Goal: Information Seeking & Learning: Check status

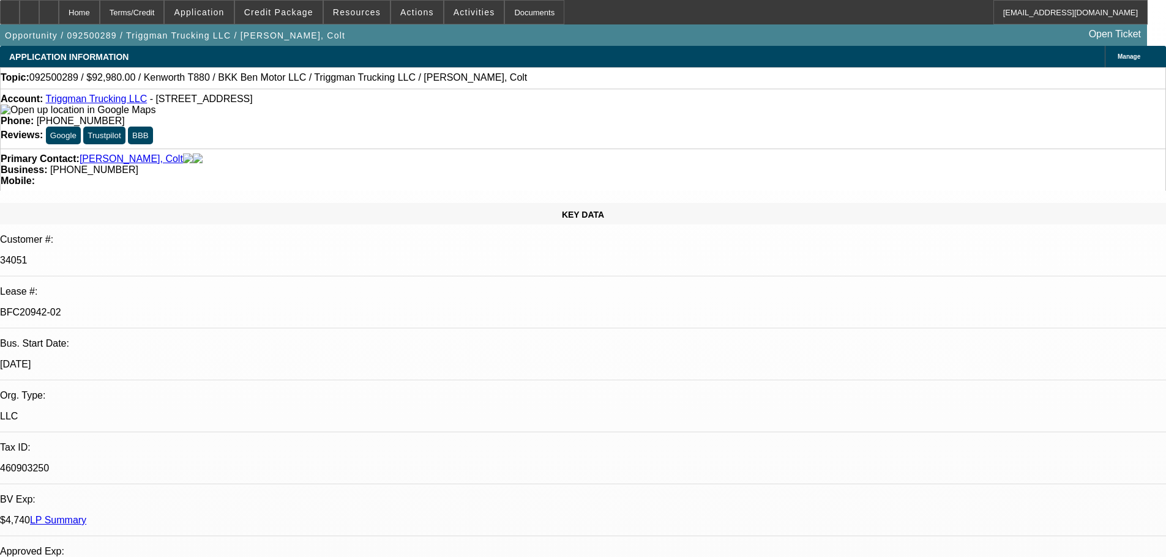
select select "0"
select select "2"
select select "0"
select select "6"
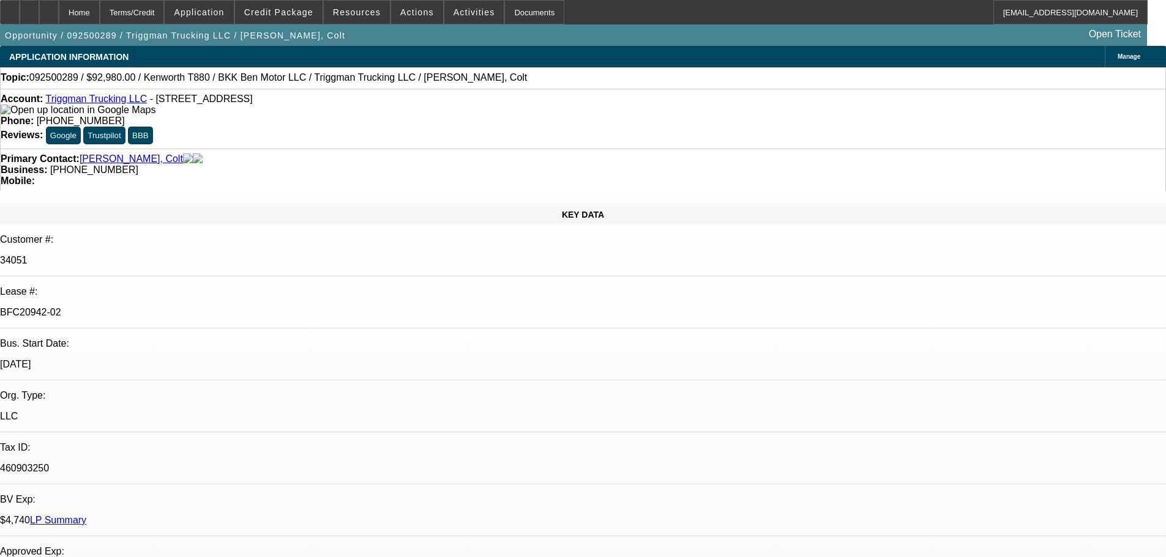
select select "0"
select select "2"
select select "0"
select select "6"
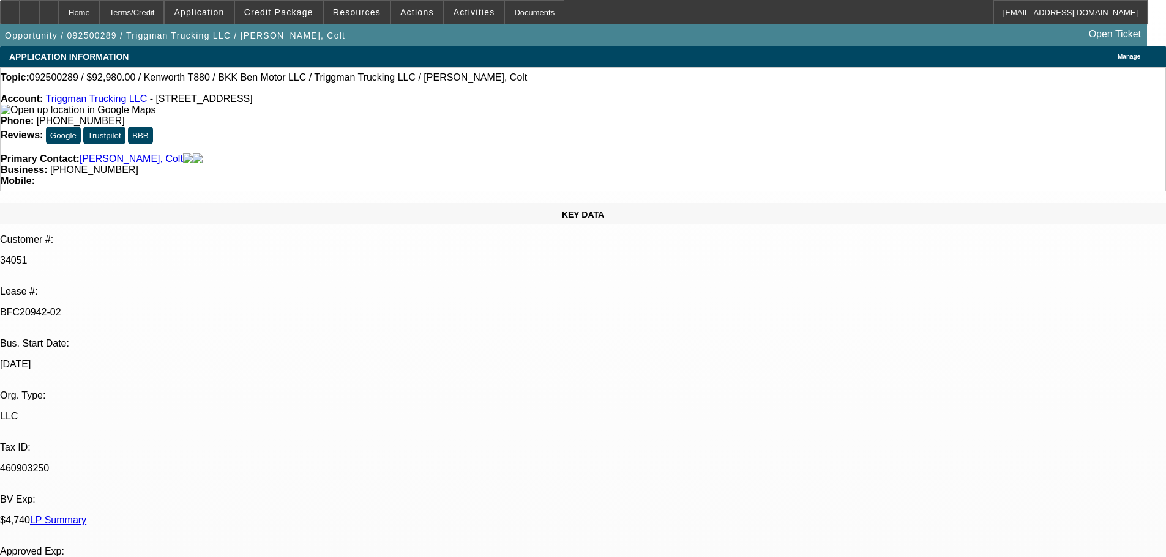
select select "0"
select select "2"
select select "0"
select select "6"
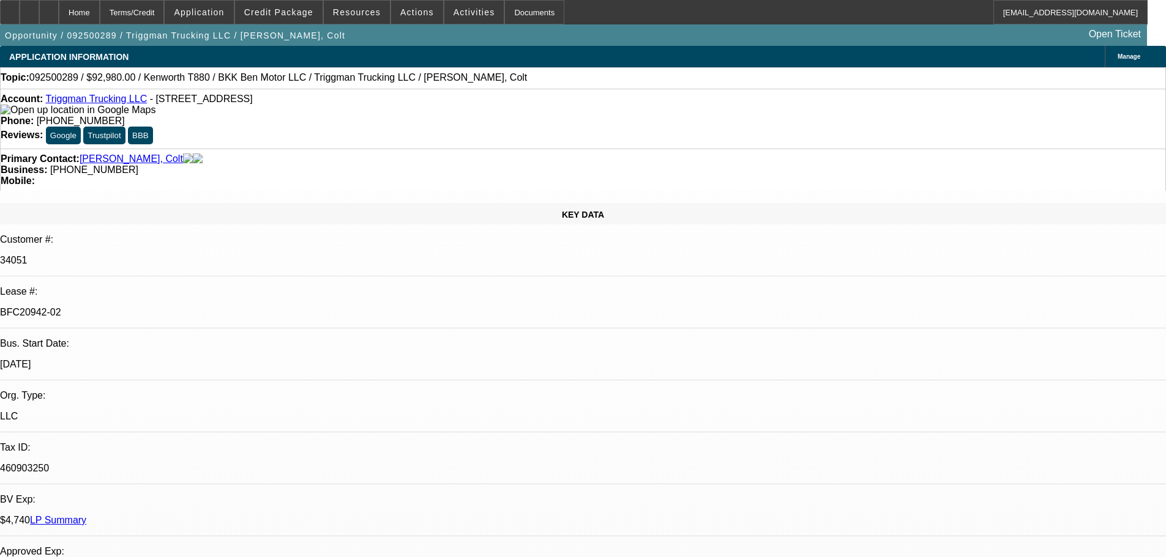
select select "0"
select select "2"
select select "0.1"
select select "4"
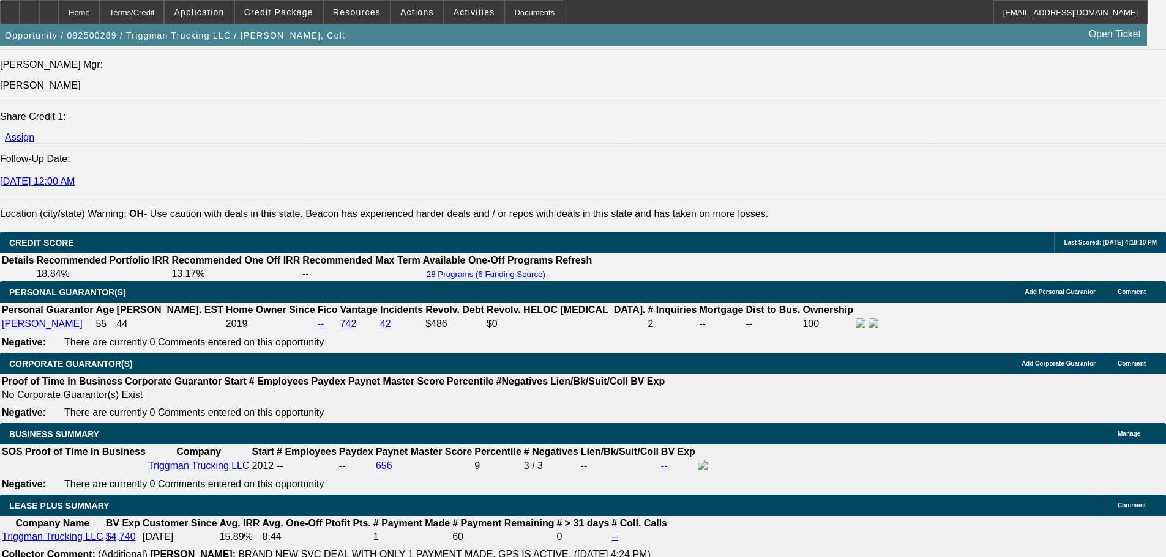
scroll to position [2080, 0]
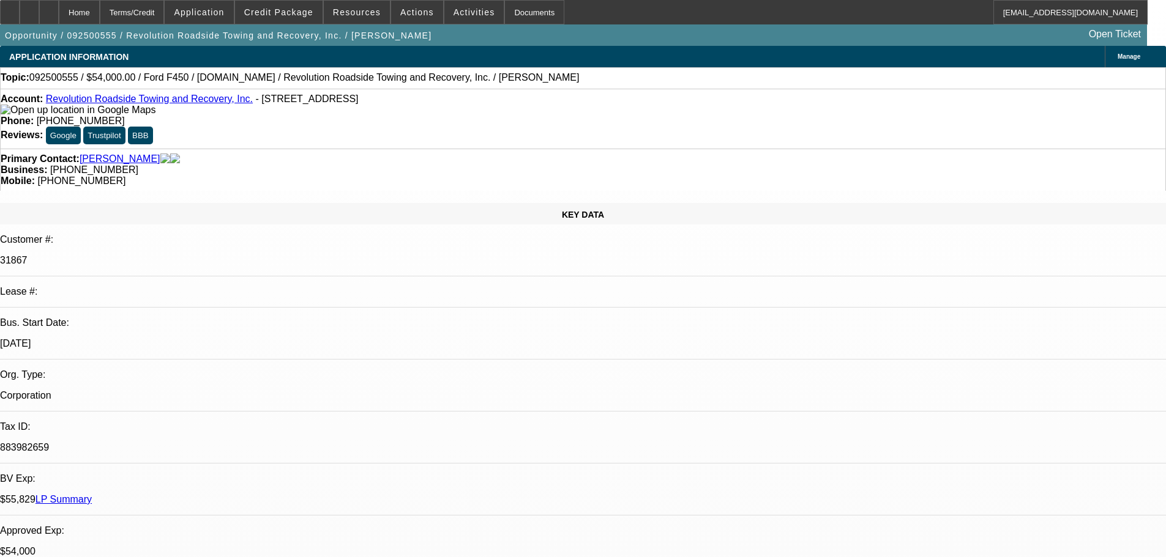
select select "0"
select select "2"
select select "0"
select select "6"
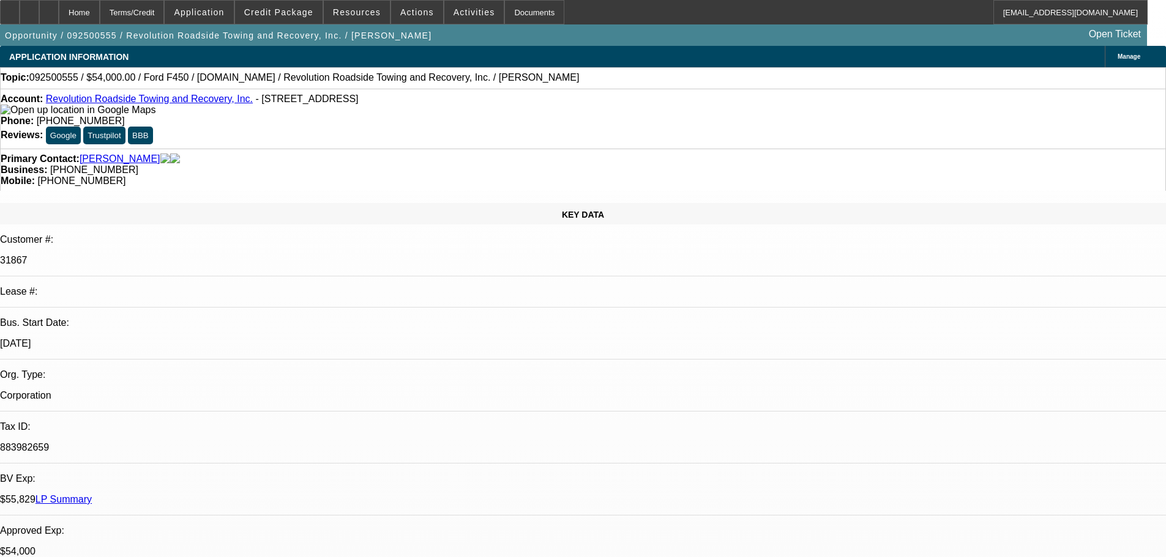
select select "0"
select select "2"
select select "0"
select select "6"
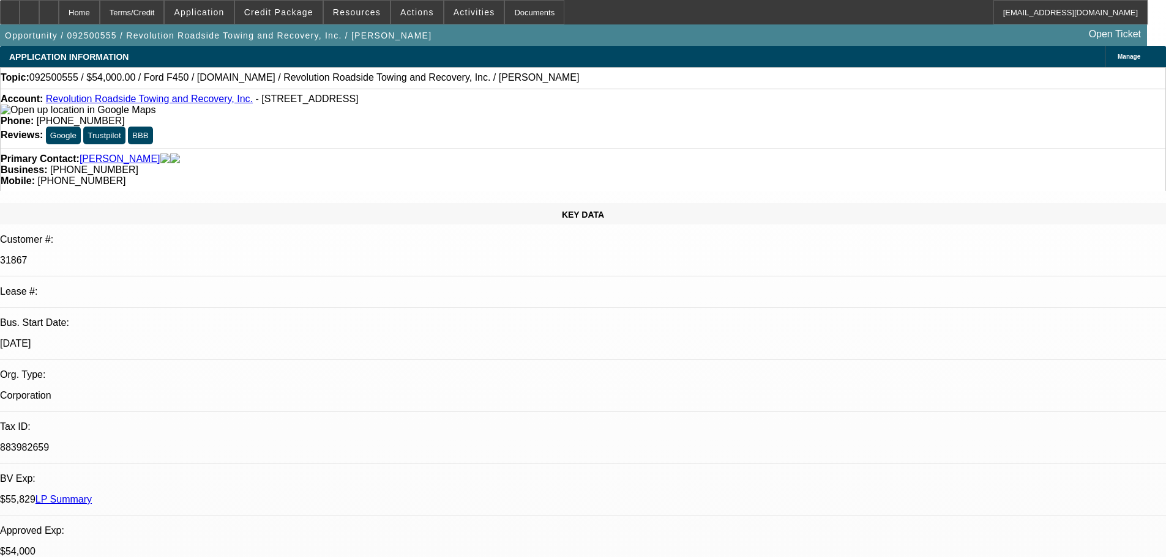
select select "0"
select select "2"
select select "0"
select select "6"
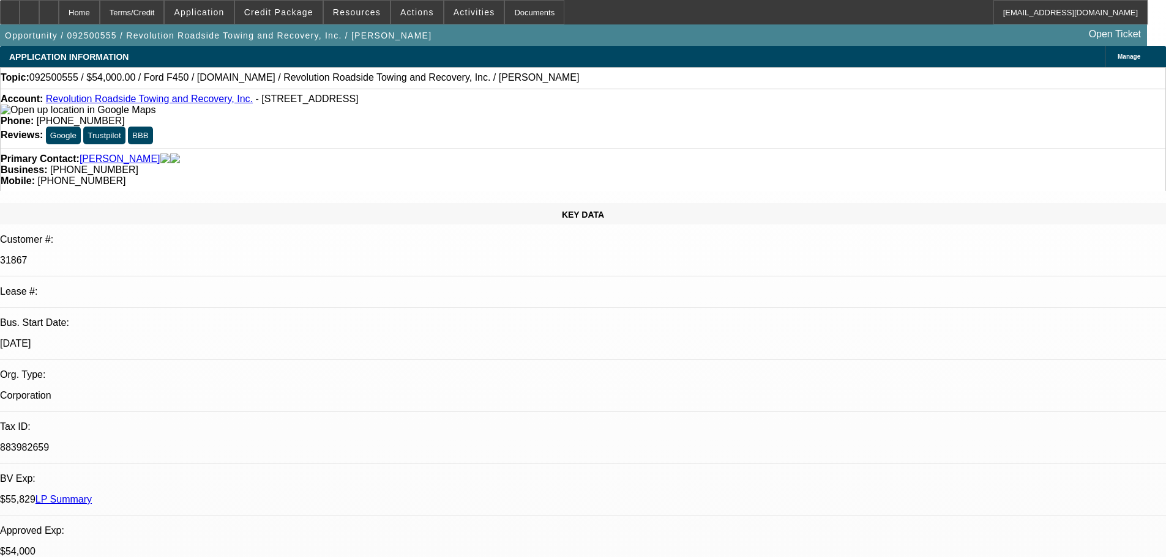
select select "0"
select select "6"
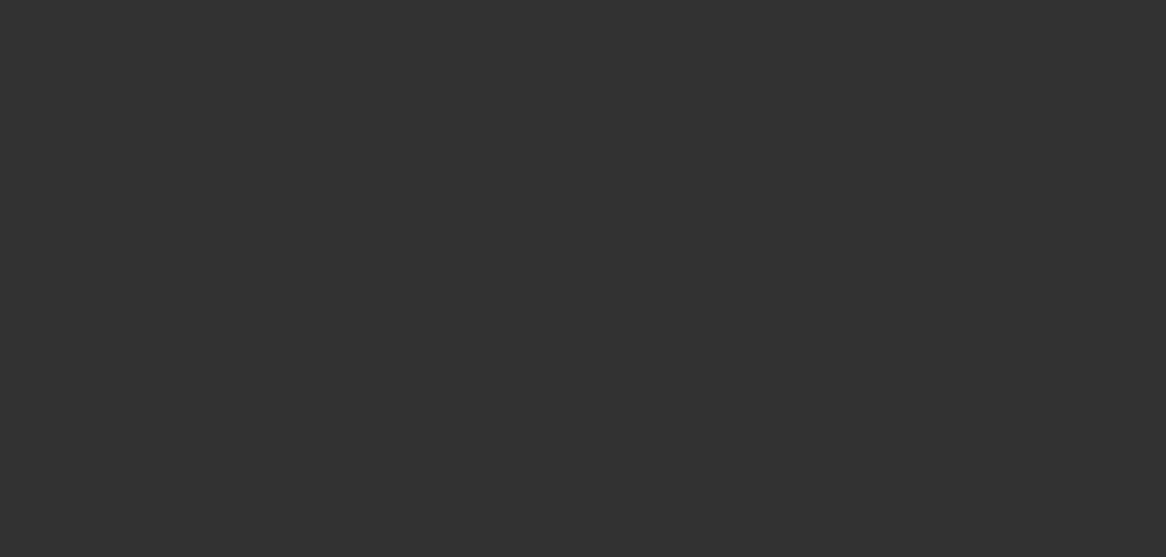
scroll to position [1215, 0]
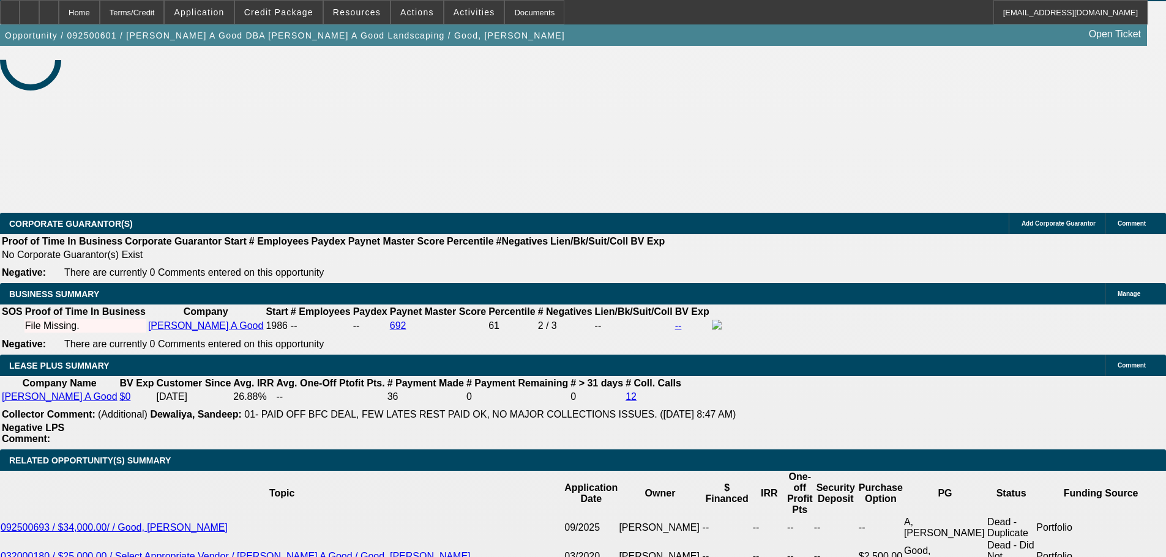
select select "0"
select select "2"
select select "0.1"
select select "4"
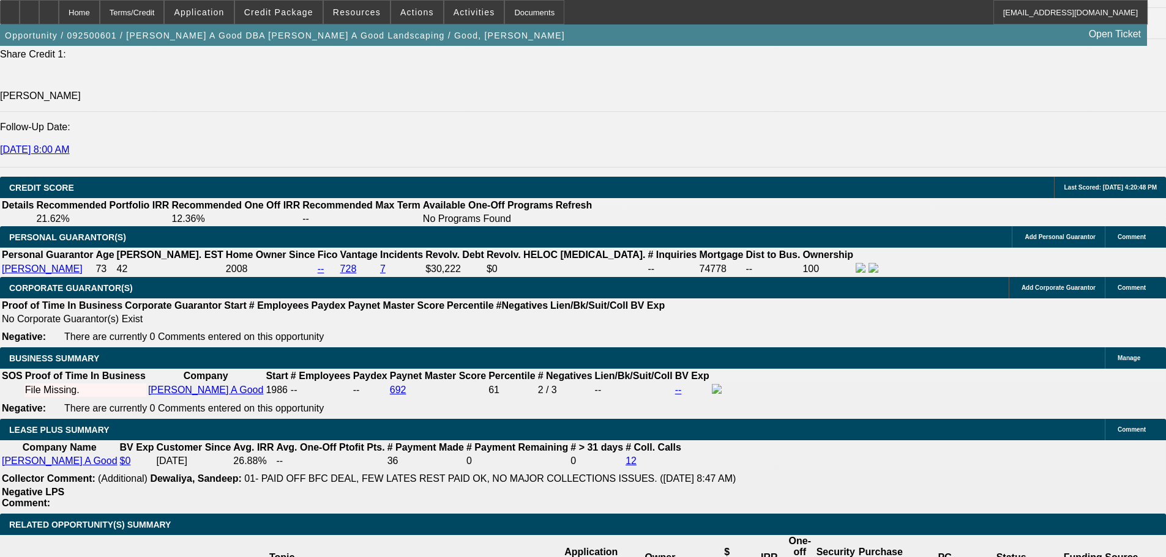
scroll to position [1712, 0]
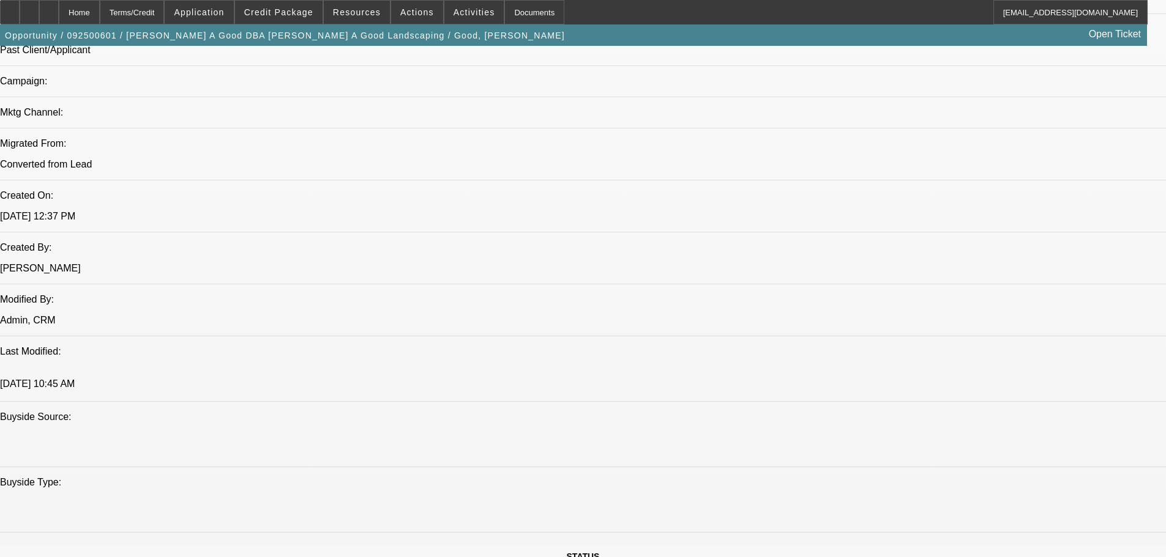
scroll to position [733, 0]
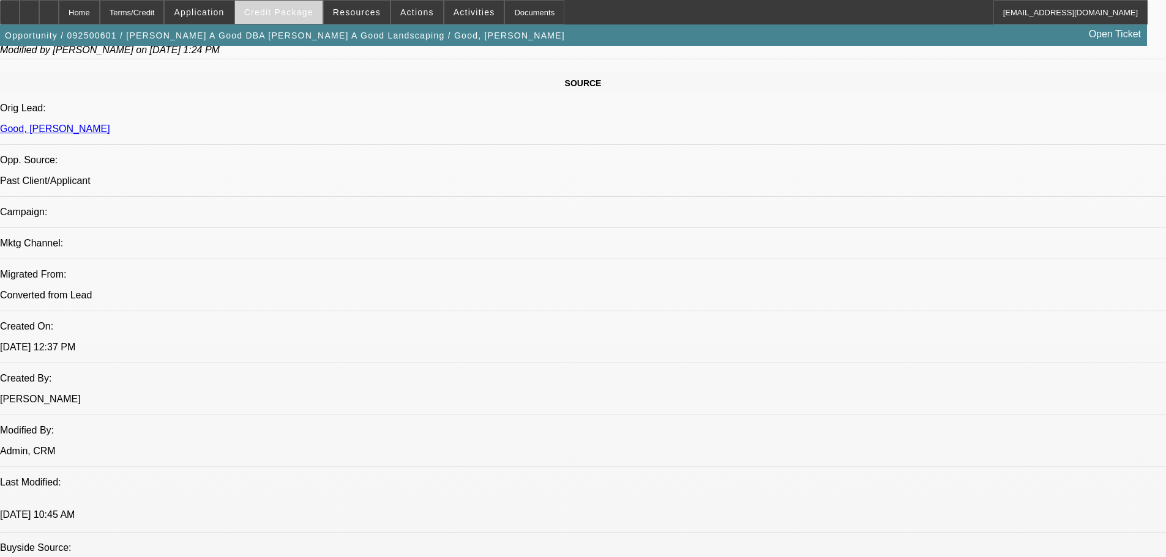
click at [289, 7] on span "Credit Package" at bounding box center [278, 12] width 69 height 10
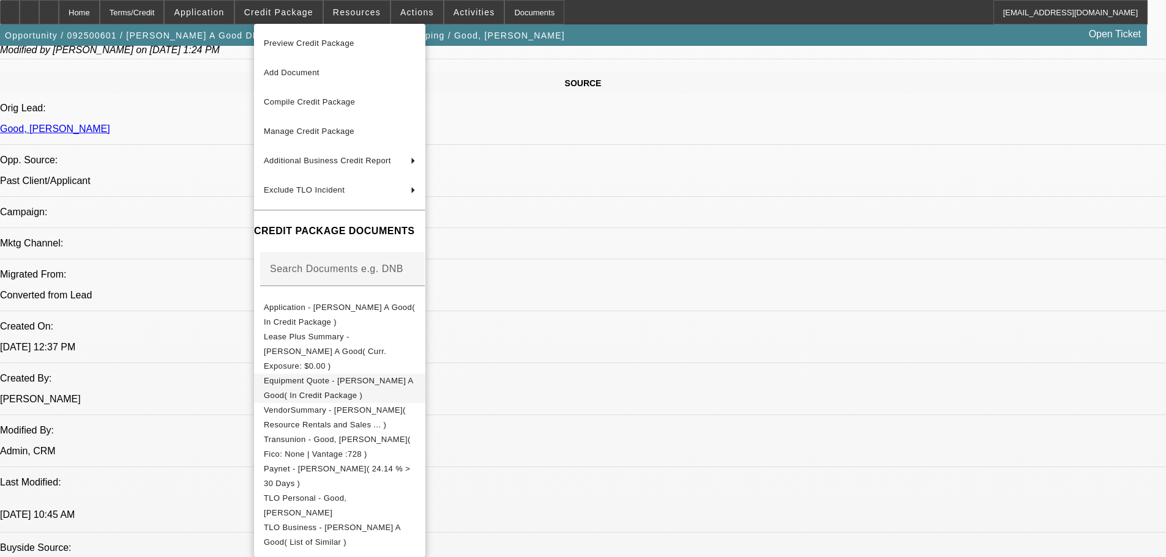
click at [332, 375] on span "Equipment Quote - Roy A Good( In Credit Package )" at bounding box center [340, 388] width 152 height 29
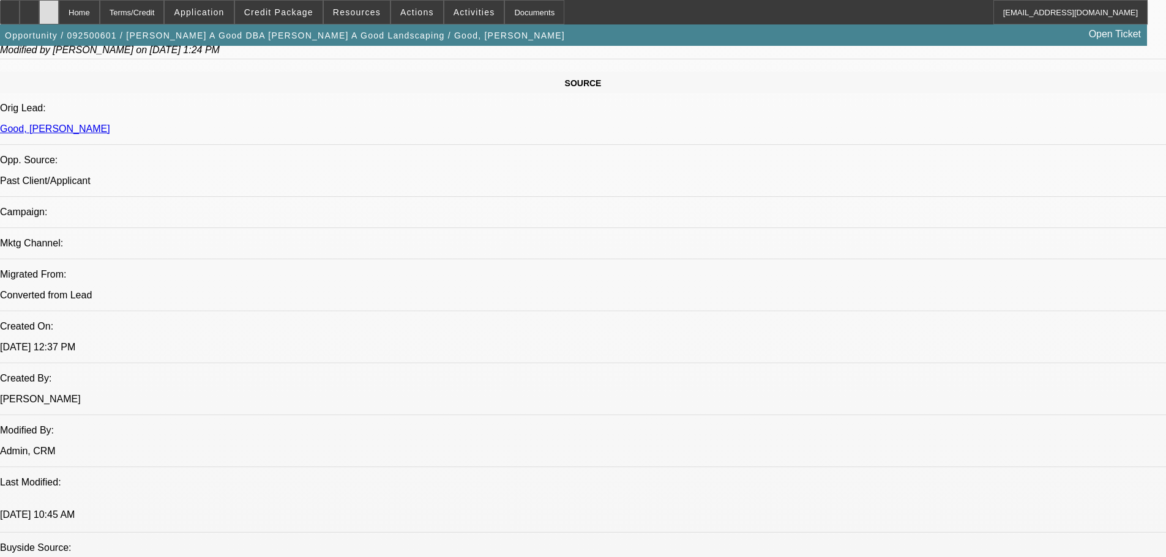
click at [59, 13] on div at bounding box center [49, 12] width 20 height 24
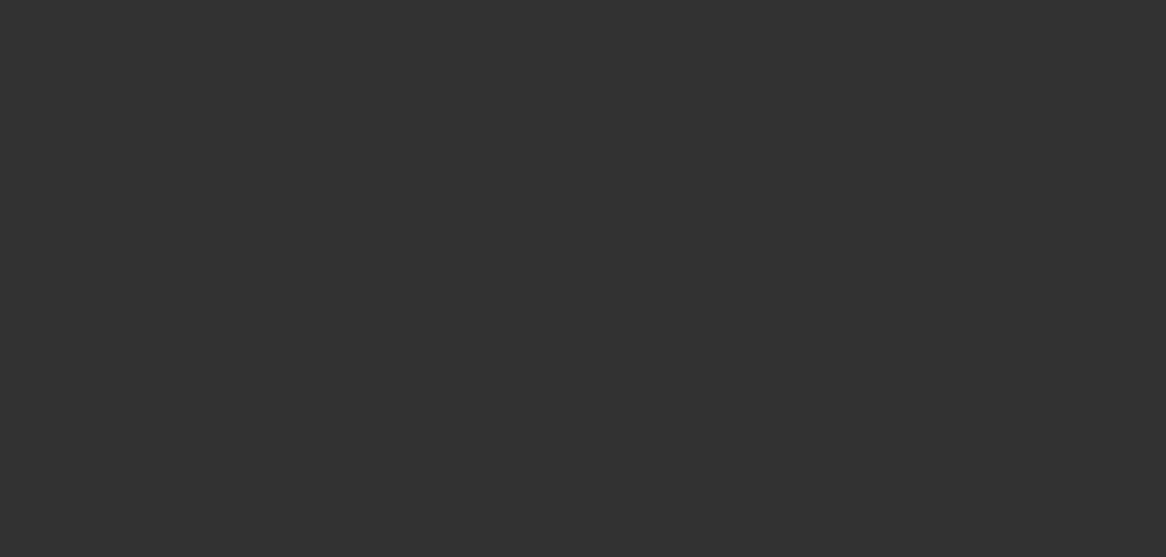
scroll to position [1278, 0]
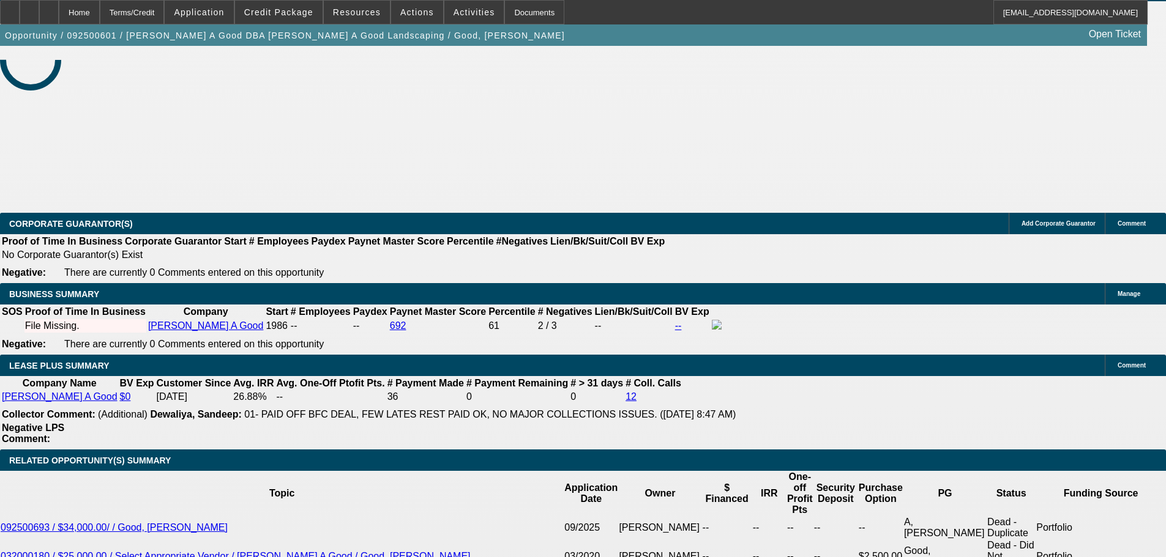
select select "0"
select select "2"
select select "0.1"
select select "4"
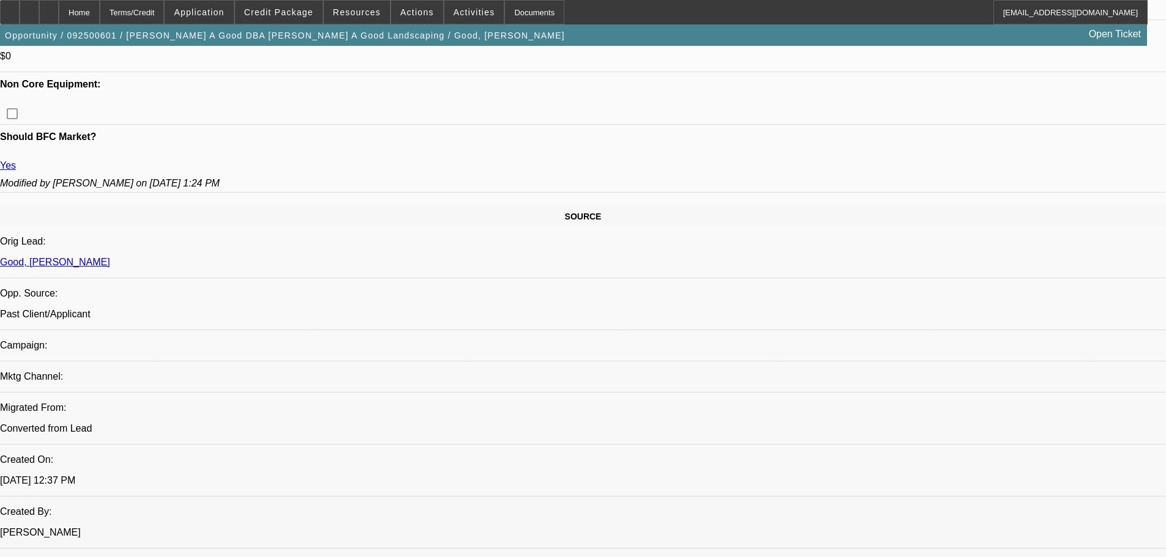
scroll to position [672, 0]
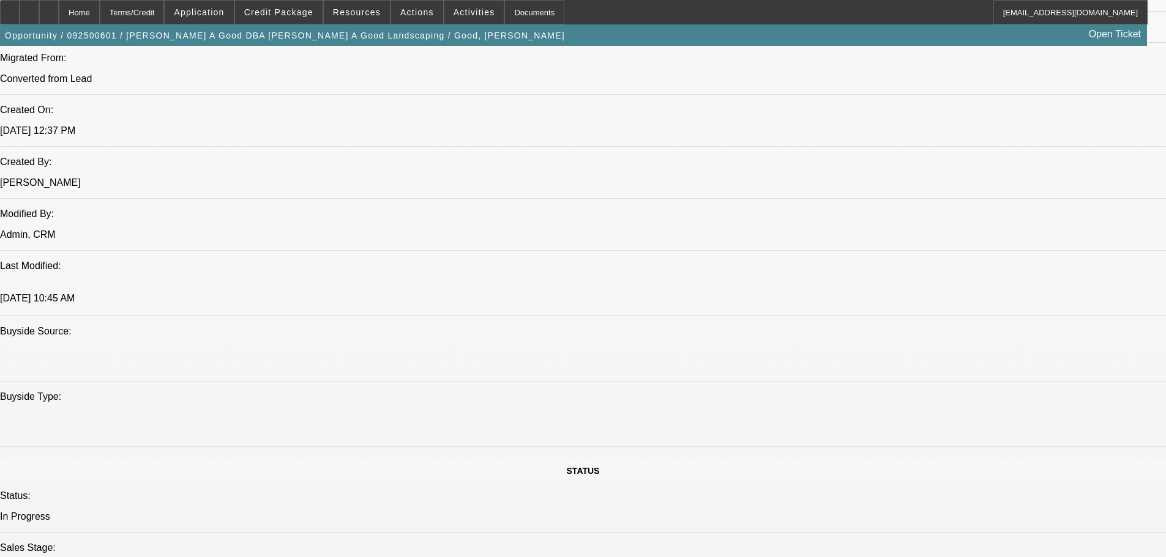
scroll to position [1040, 0]
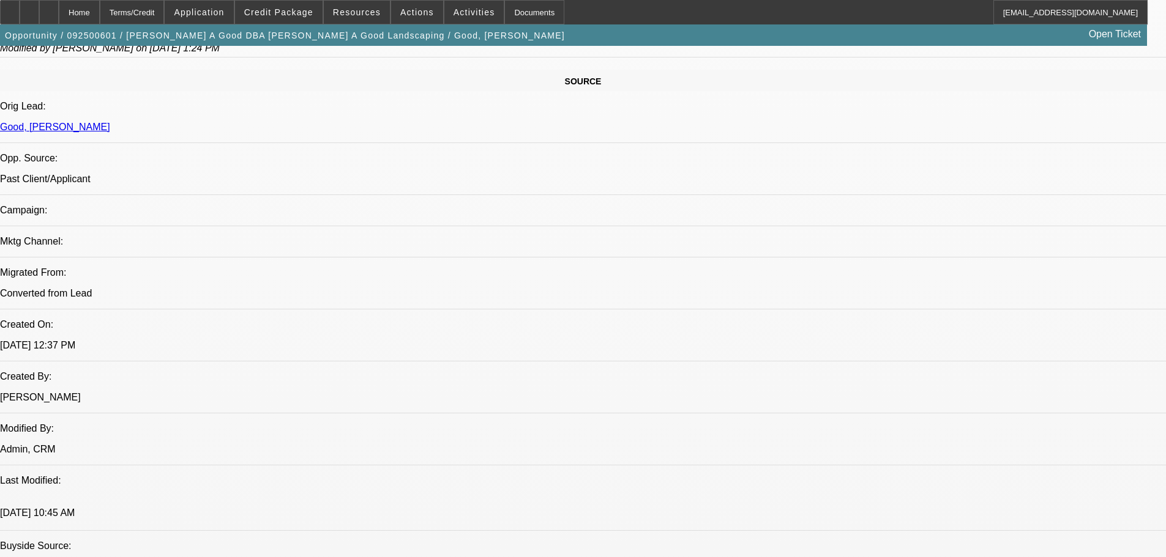
scroll to position [734, 0]
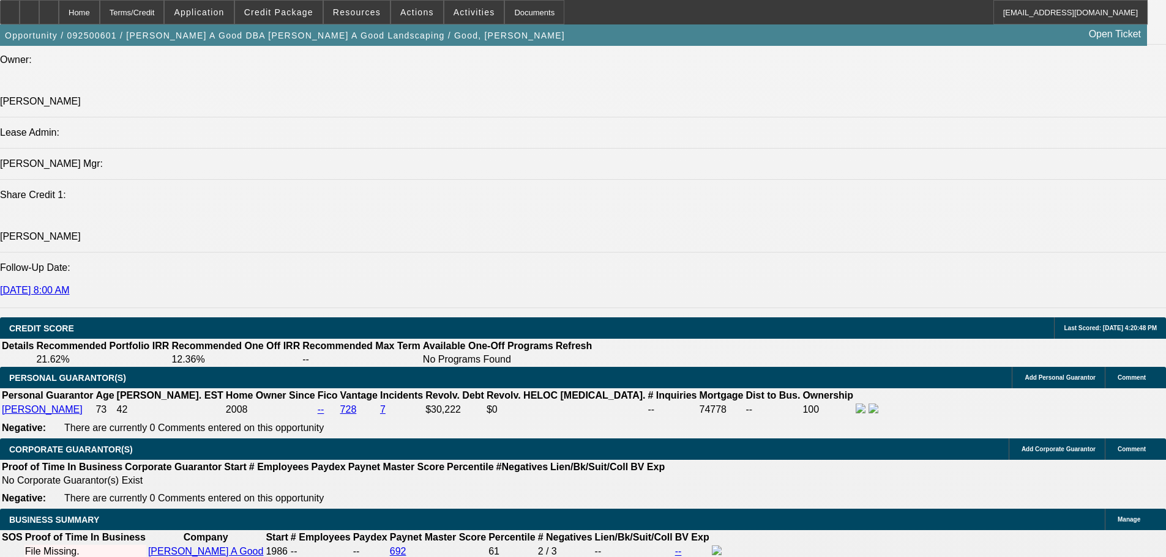
scroll to position [1346, 0]
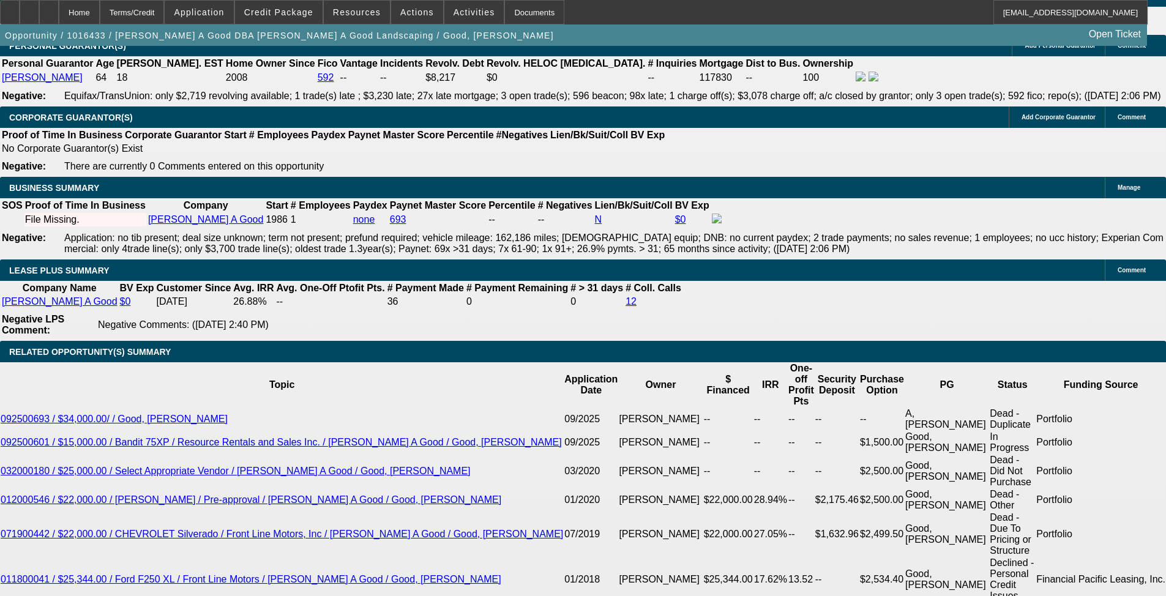
select select "0"
select select "2"
select select "0"
select select "2"
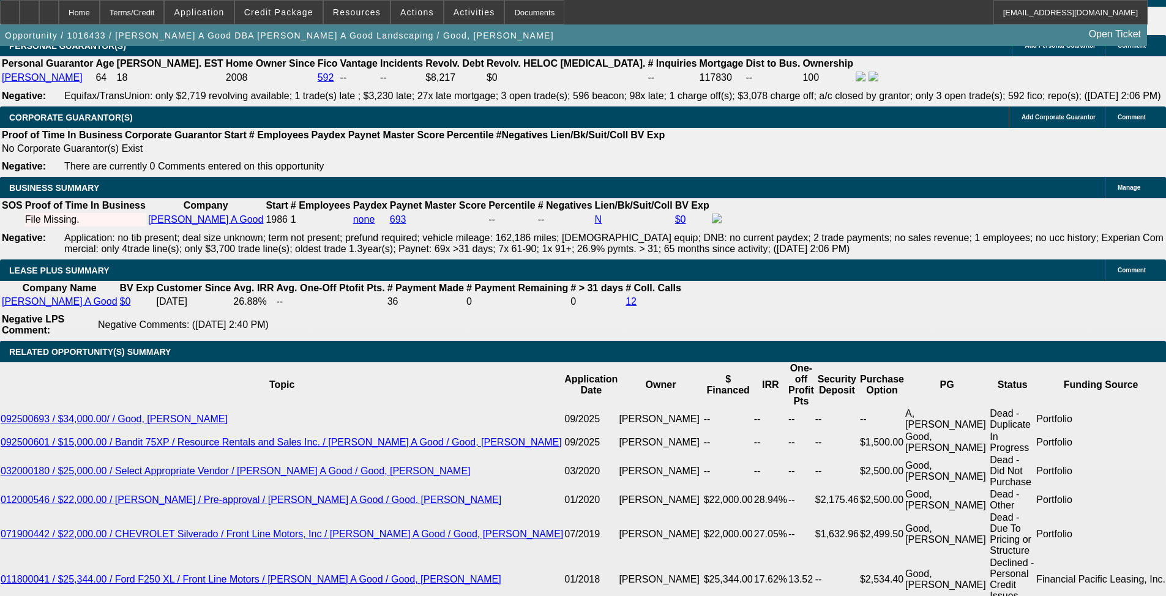
select select "0"
select select "2"
select select "0"
select select "2"
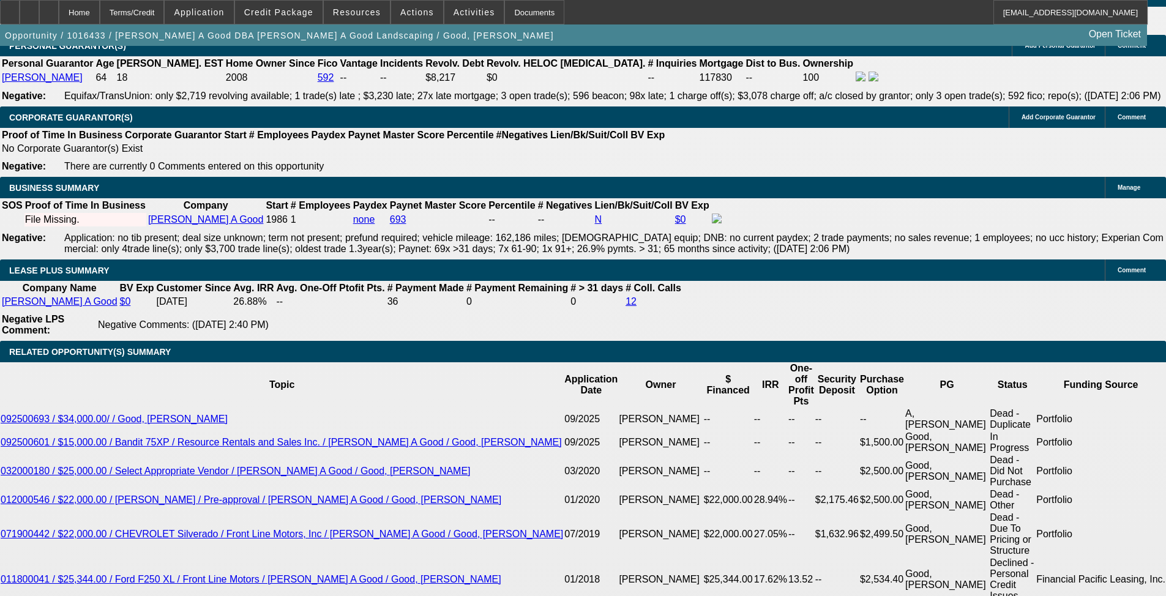
select select "0"
select select "2"
select select "0"
select select "2"
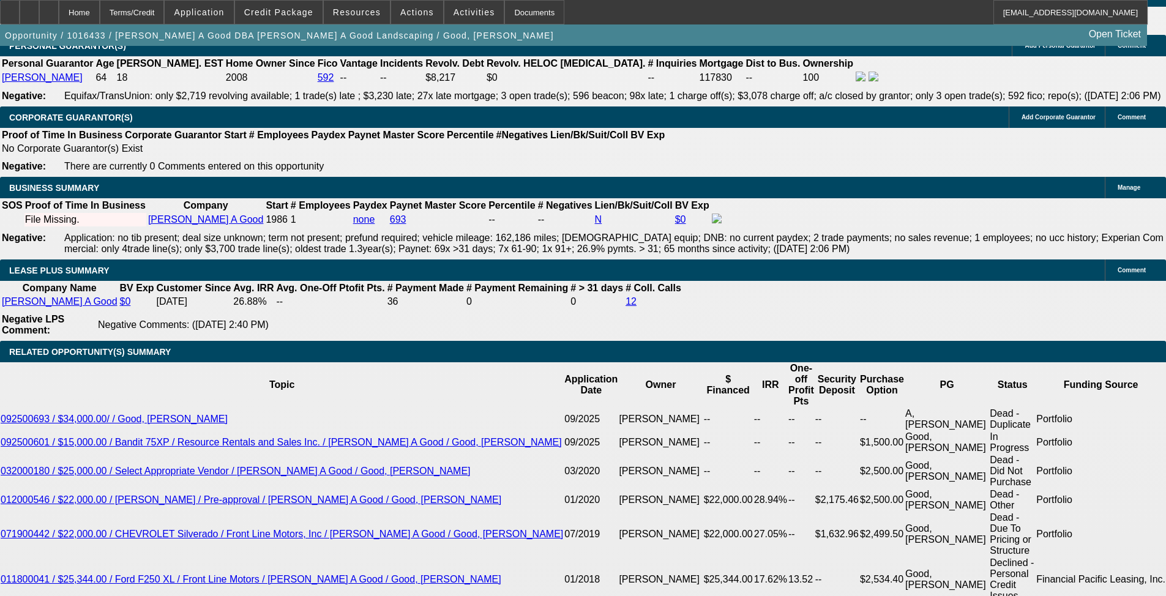
select select "0"
select select "2"
select select "0"
select select "2"
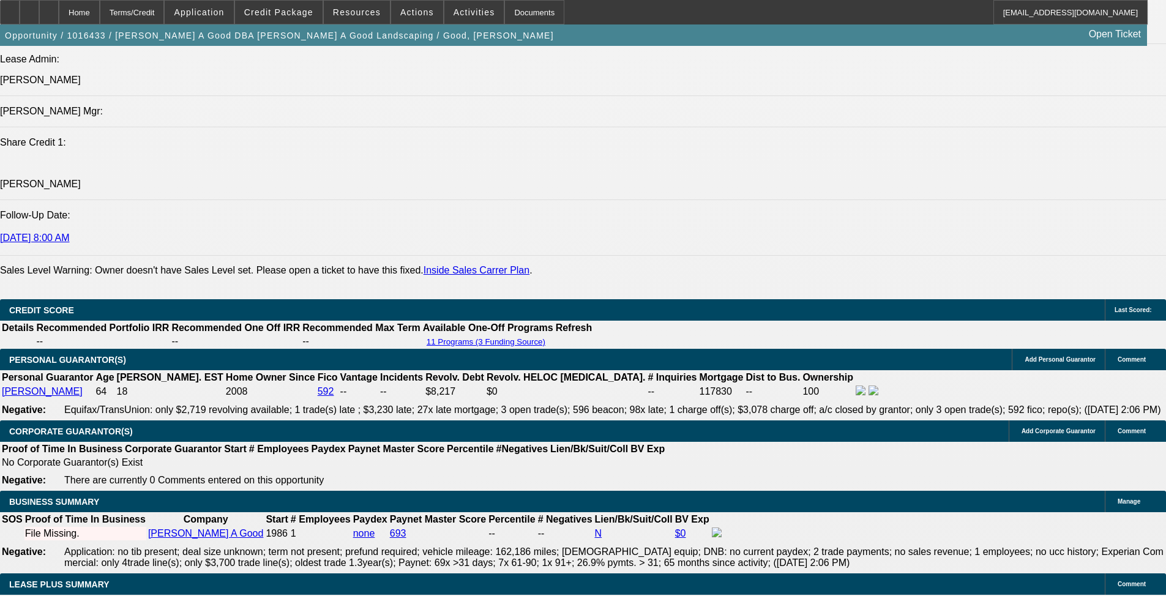
scroll to position [1672, 0]
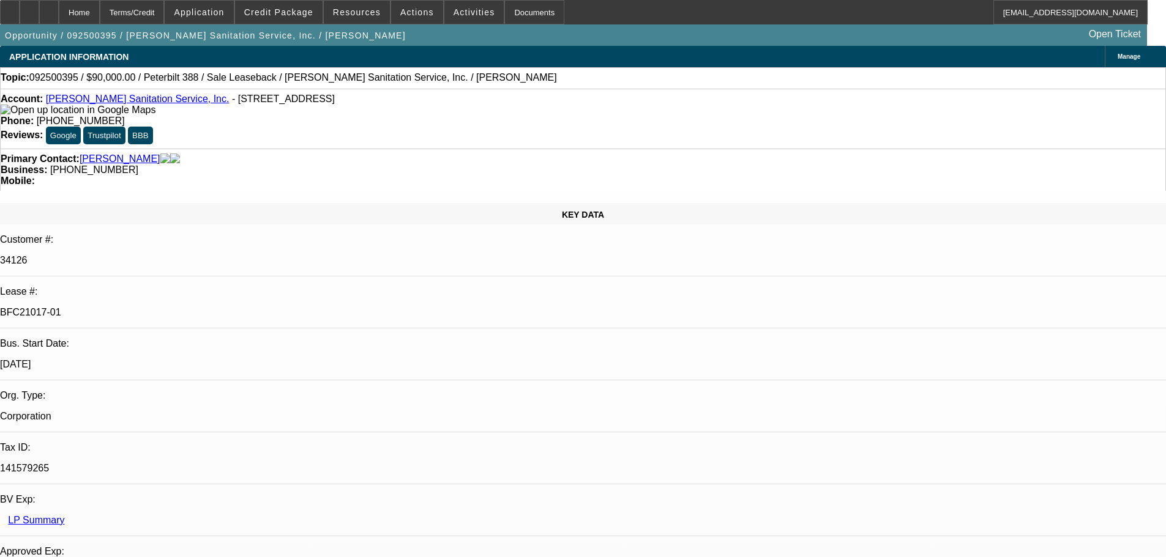
select select "0"
select select "2"
select select "0"
select select "6"
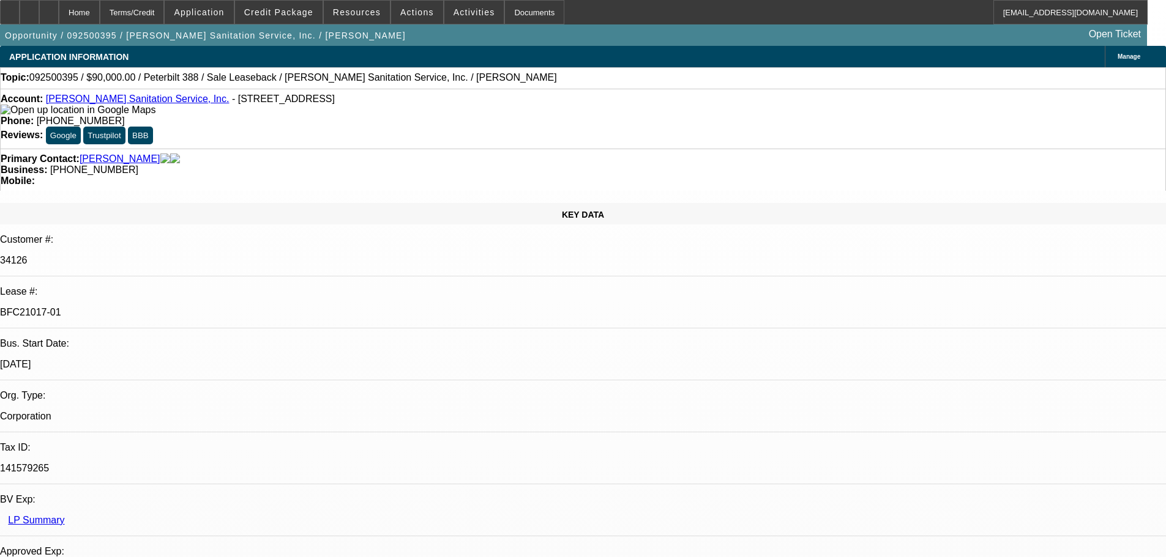
select select "0"
select select "2"
select select "0"
select select "6"
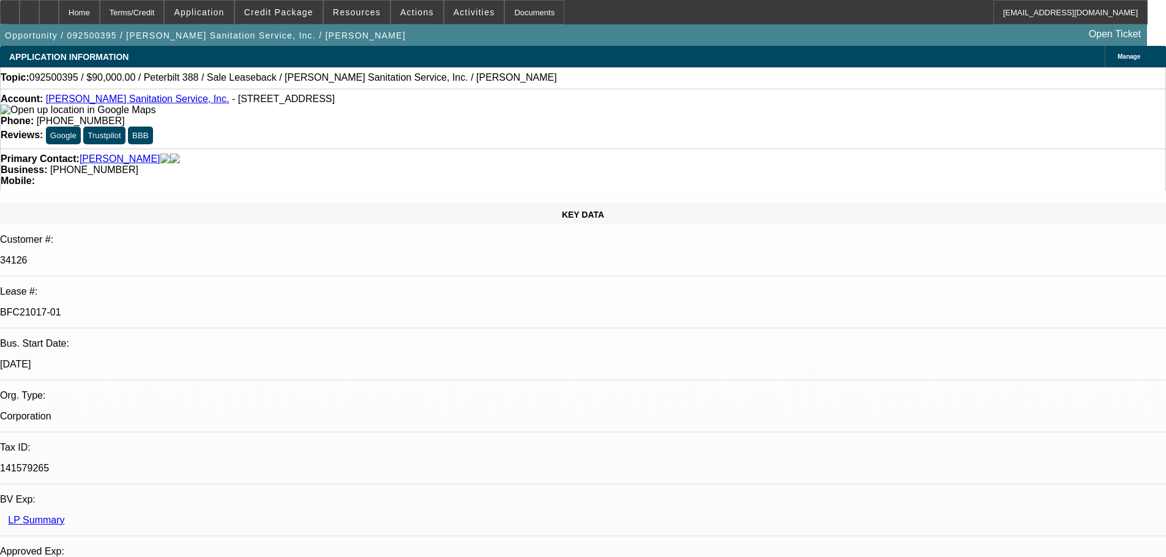
click at [59, 17] on div at bounding box center [49, 12] width 20 height 24
select select "0"
select select "2"
select select "0"
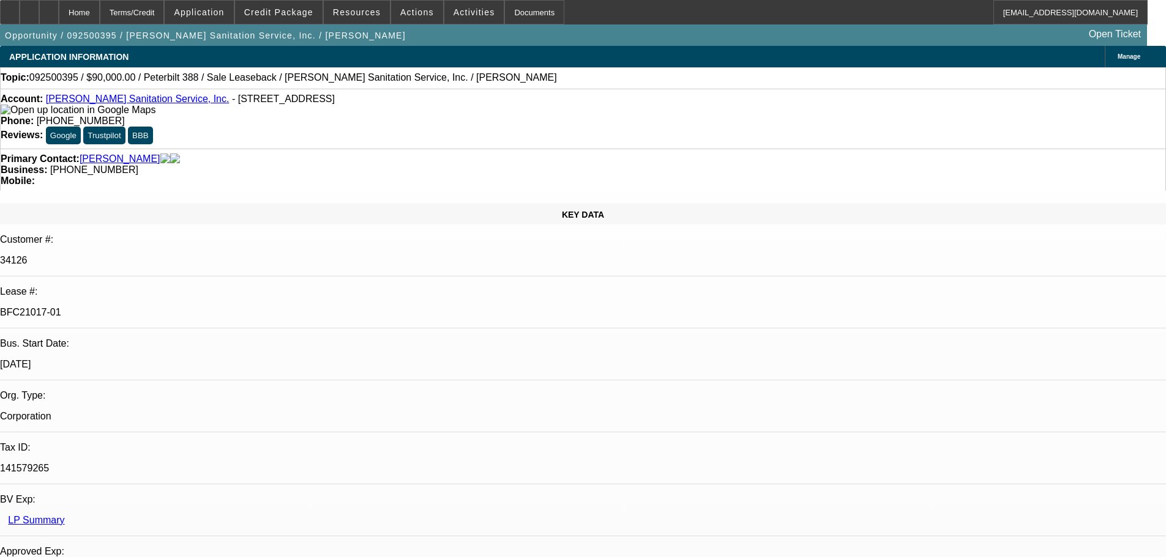
select select "6"
select select "0"
select select "2"
select select "0"
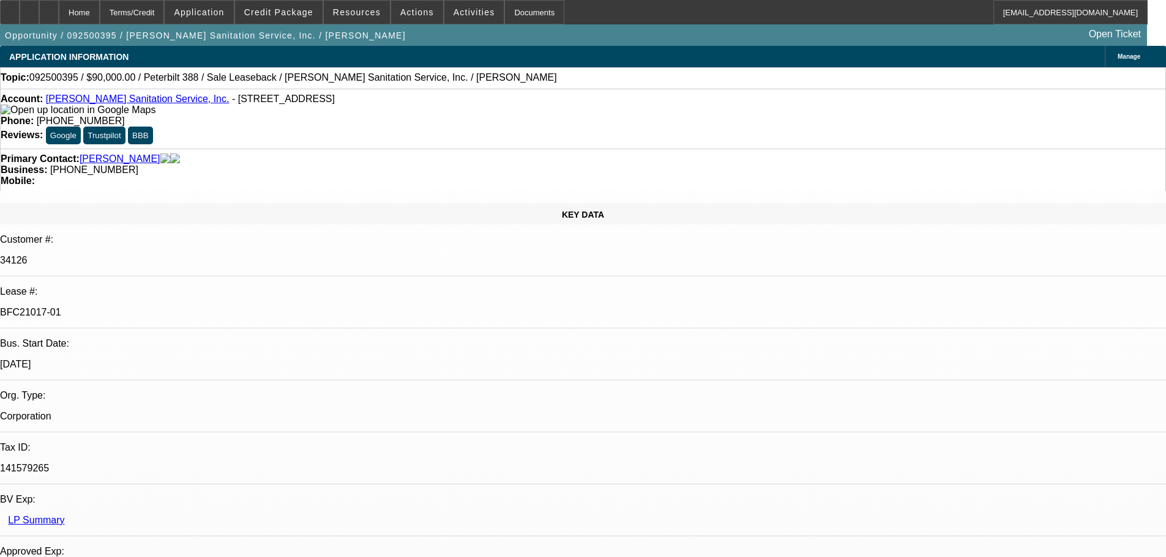
select select "6"
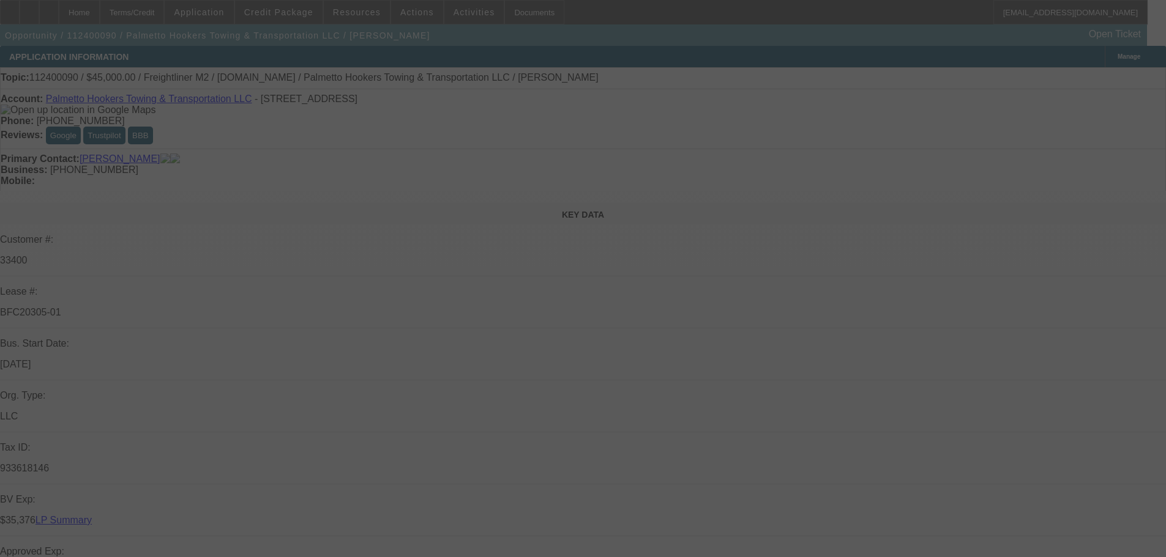
select select "0"
select select "2"
select select "0"
select select "6"
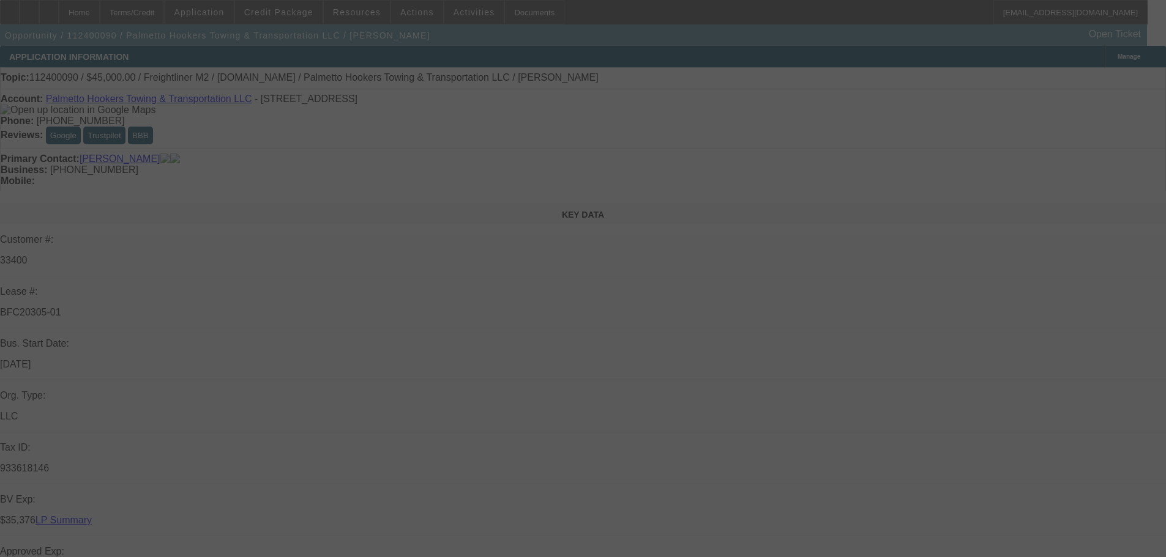
select select "0"
select select "2"
select select "0"
select select "4"
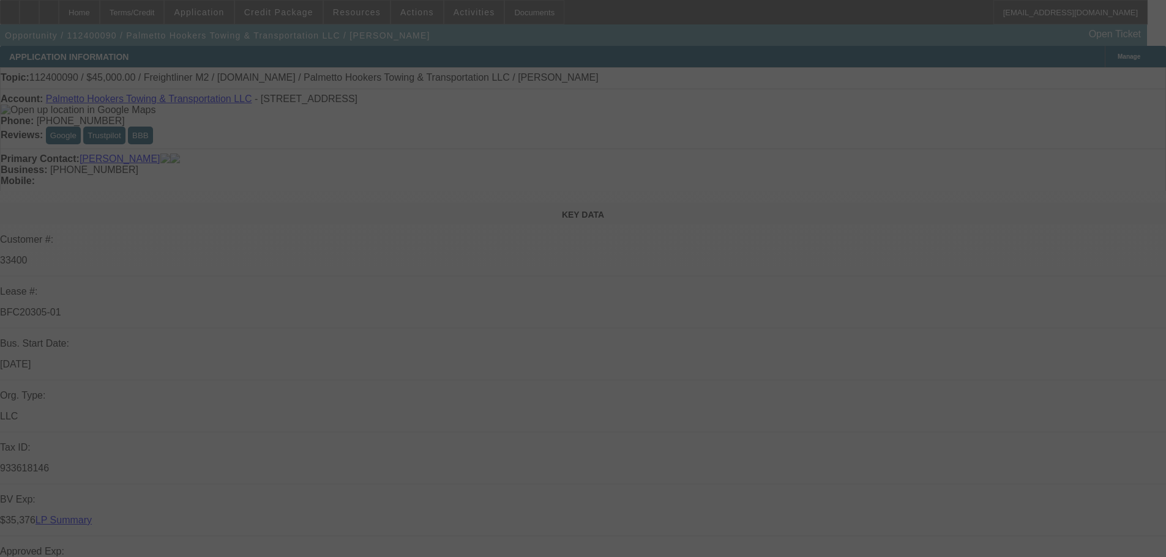
select select "0"
select select "2"
select select "0.1"
select select "4"
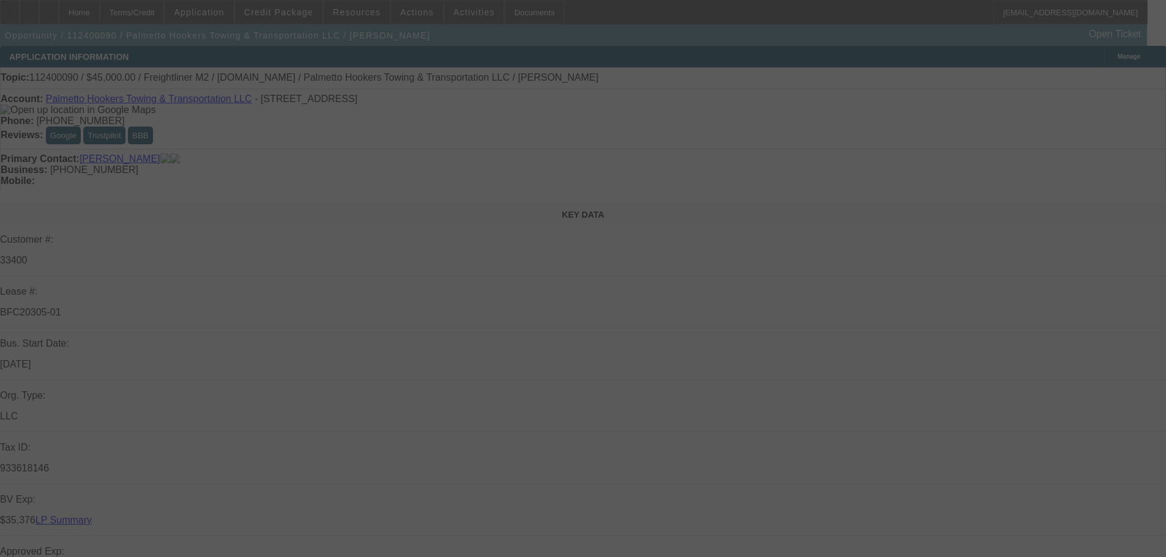
select select "0"
select select "2"
select select "0.1"
select select "4"
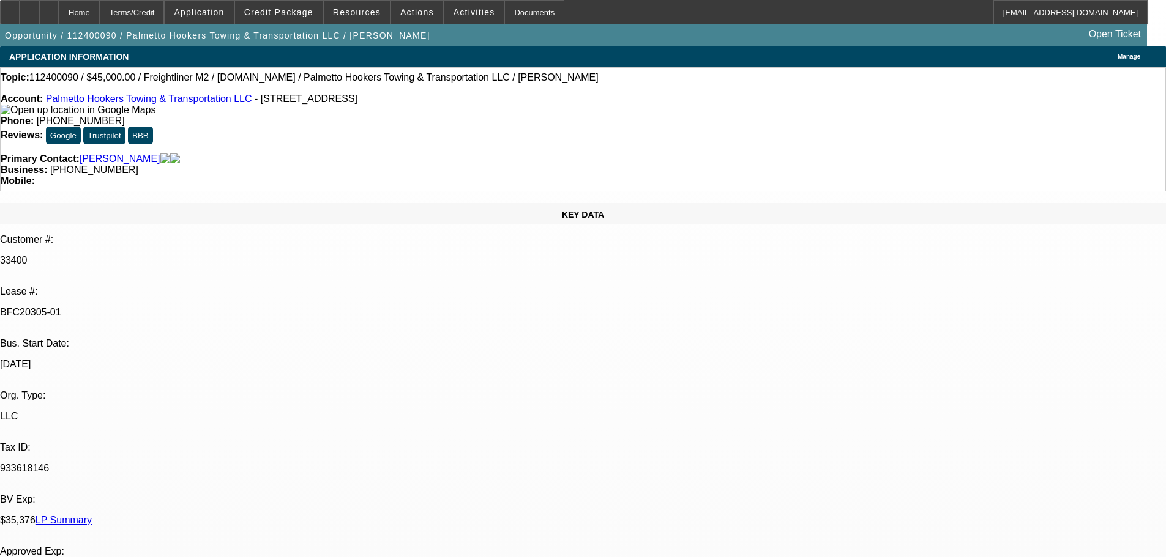
drag, startPoint x: 199, startPoint y: 207, endPoint x: 131, endPoint y: 206, distance: 67.9
click at [131, 286] on div "Lease #: BFC20305-01" at bounding box center [583, 307] width 1166 height 42
copy div "BFC20305-01"
drag, startPoint x: 224, startPoint y: 105, endPoint x: 56, endPoint y: 103, distance: 167.7
click at [56, 103] on div "Account: Palmetto Hookers Towing & Transportation LLC - 1590 State Rd, Summervi…" at bounding box center [583, 105] width 1164 height 22
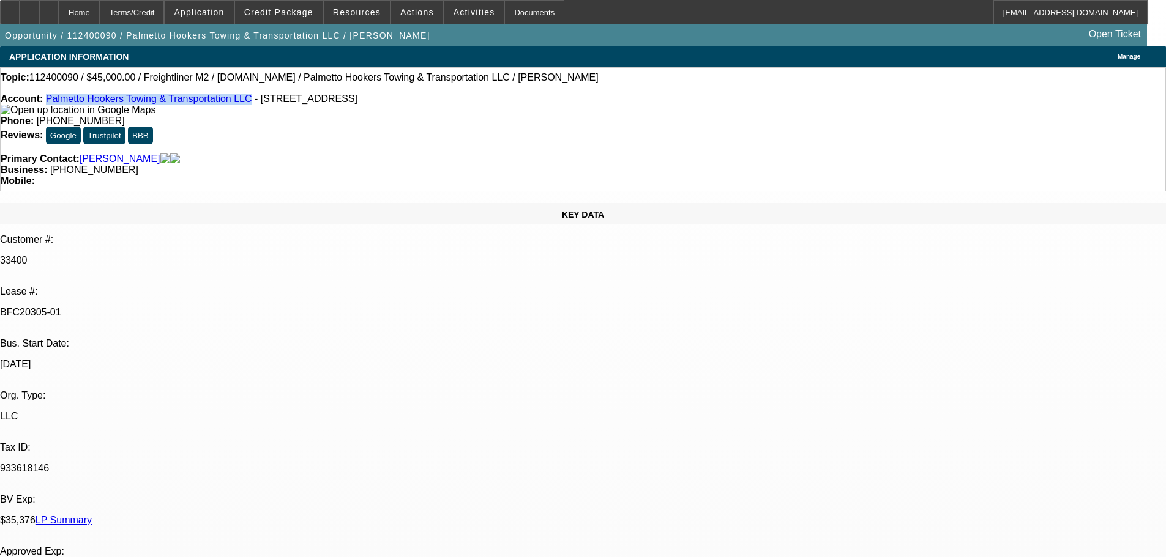
copy link "Palmetto Hookers Towing & Transportation LLC"
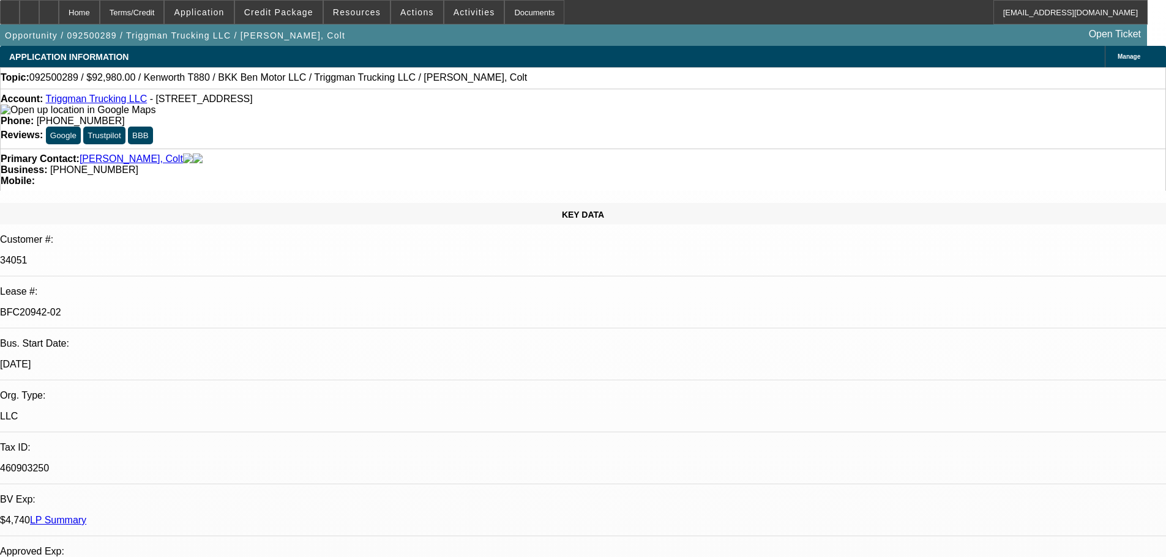
select select "0"
select select "2"
select select "0"
select select "6"
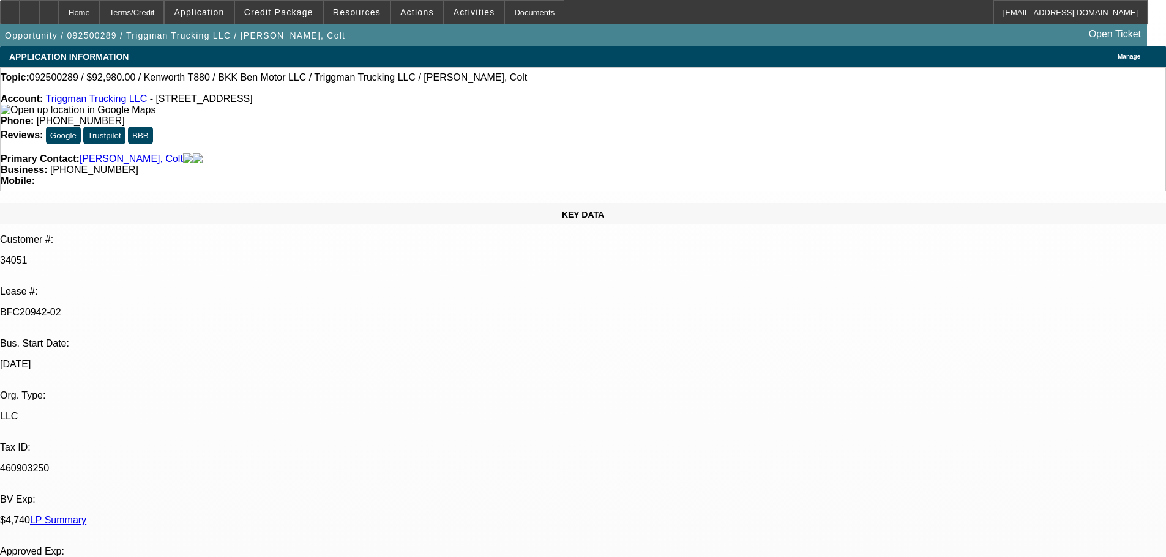
select select "0"
select select "2"
select select "0"
select select "6"
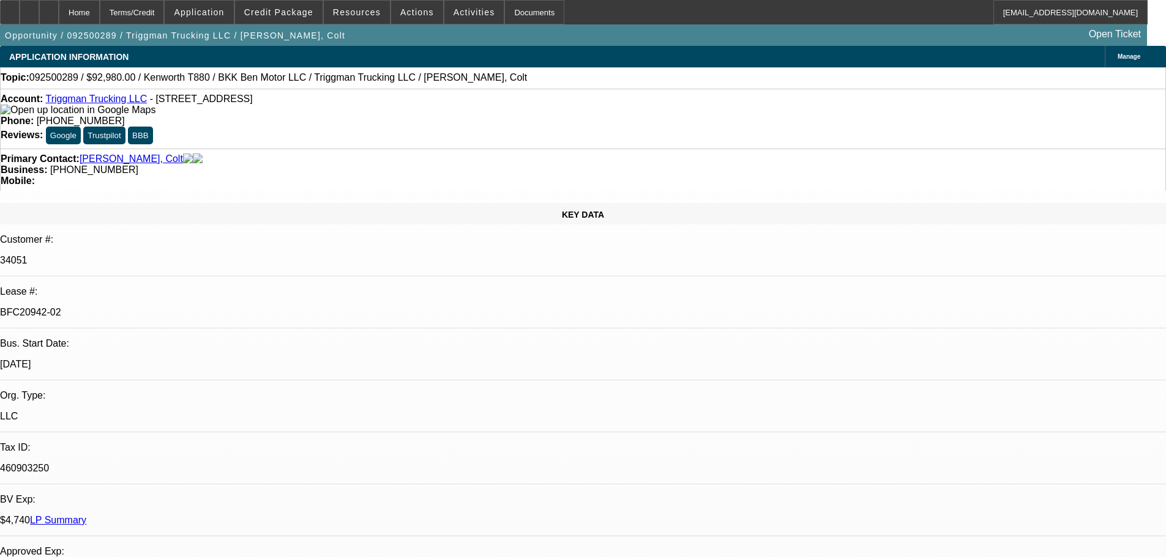
select select "0"
select select "2"
select select "0"
select select "6"
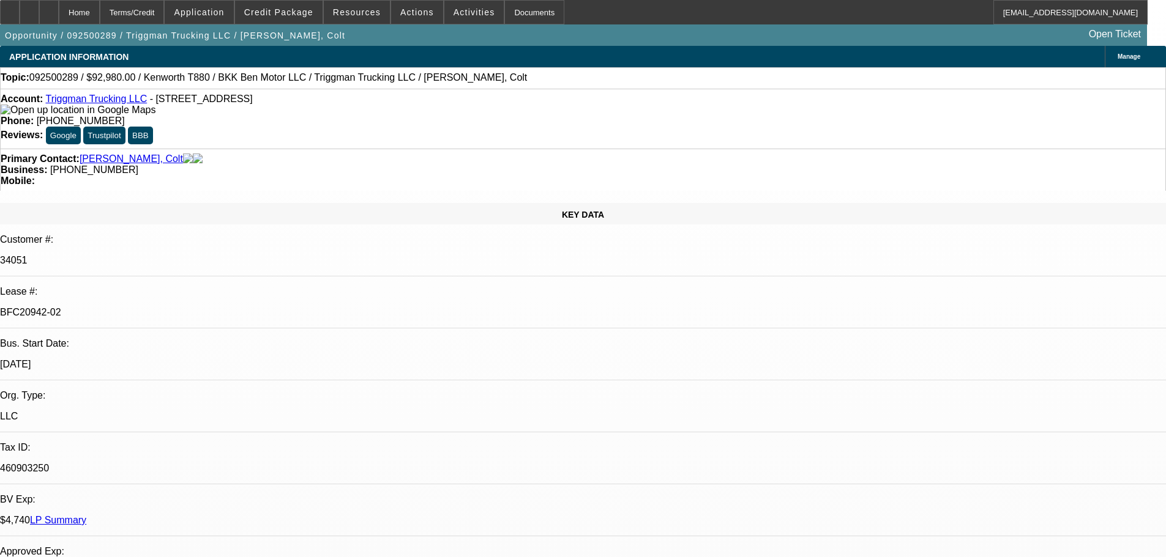
select select "0"
select select "2"
select select "0.1"
select select "4"
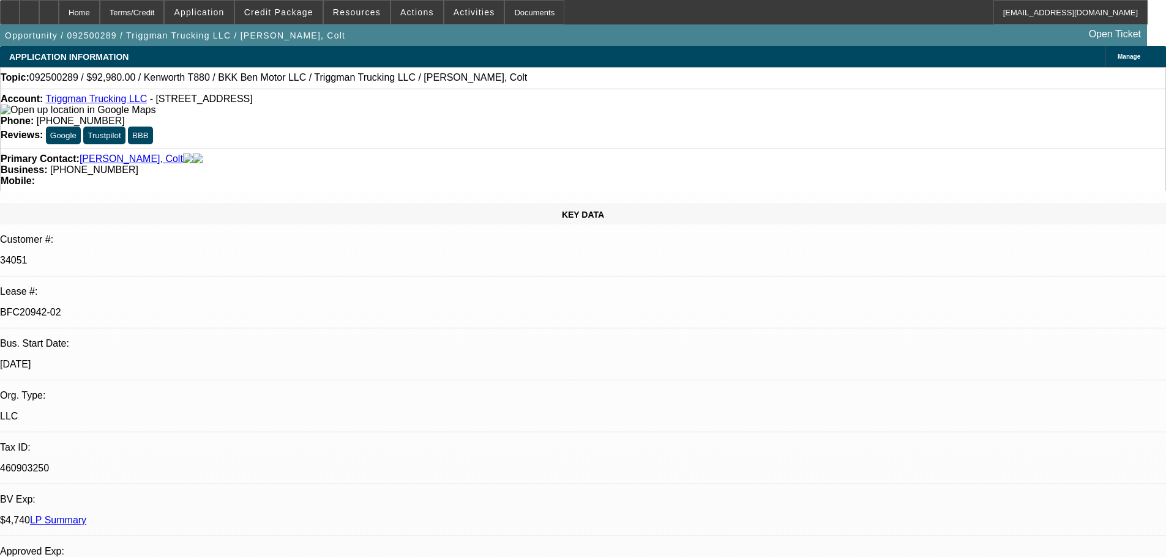
scroll to position [1775, 0]
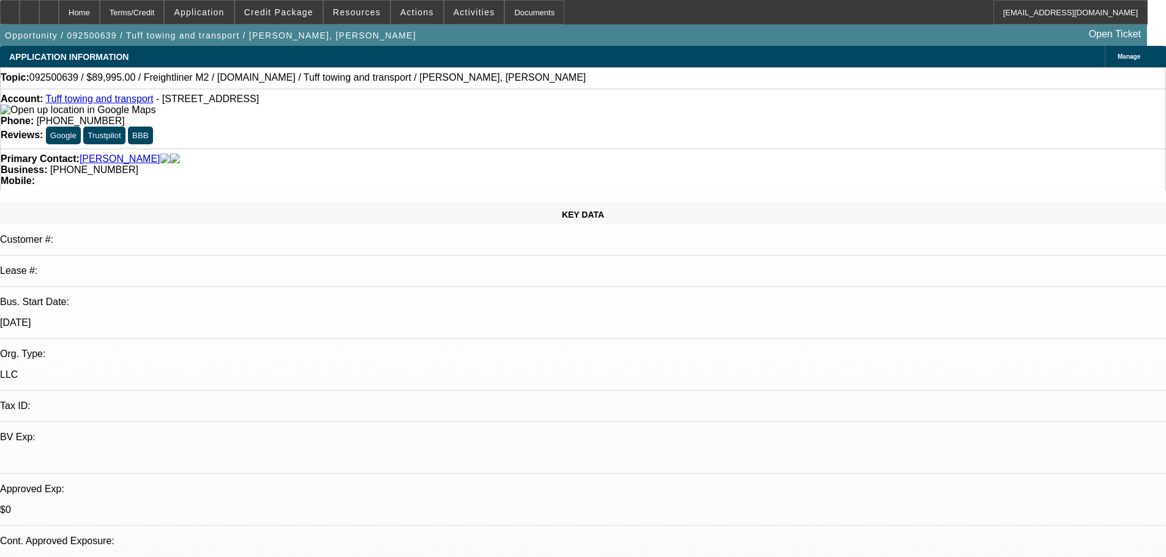
select select "0"
select select "2"
select select "0.1"
select select "4"
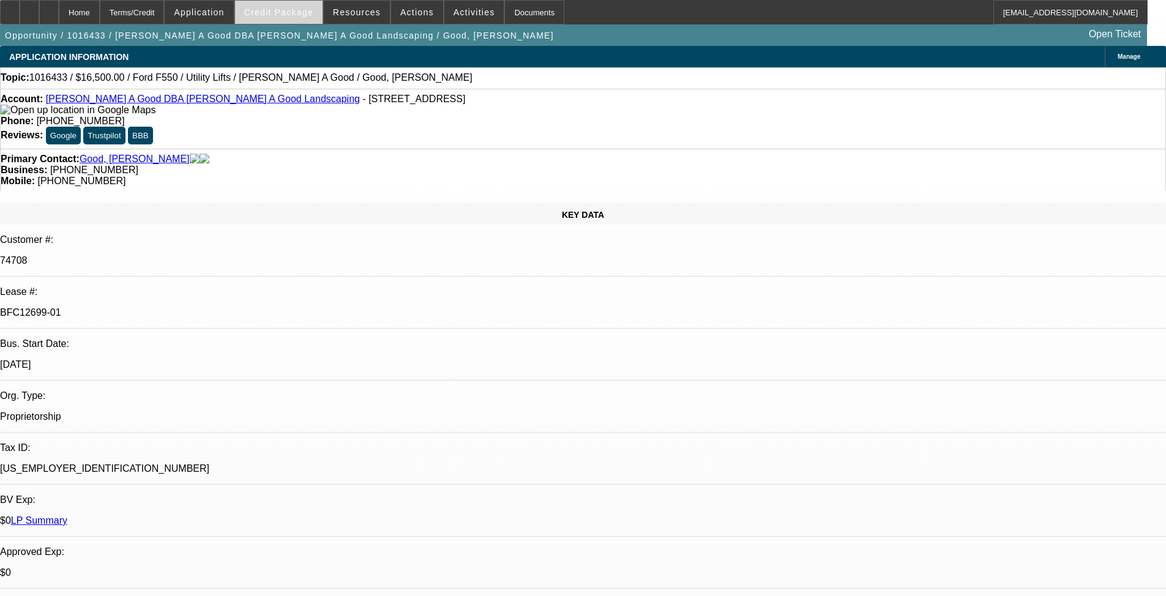
select select "0"
select select "2"
select select "0"
select select "2"
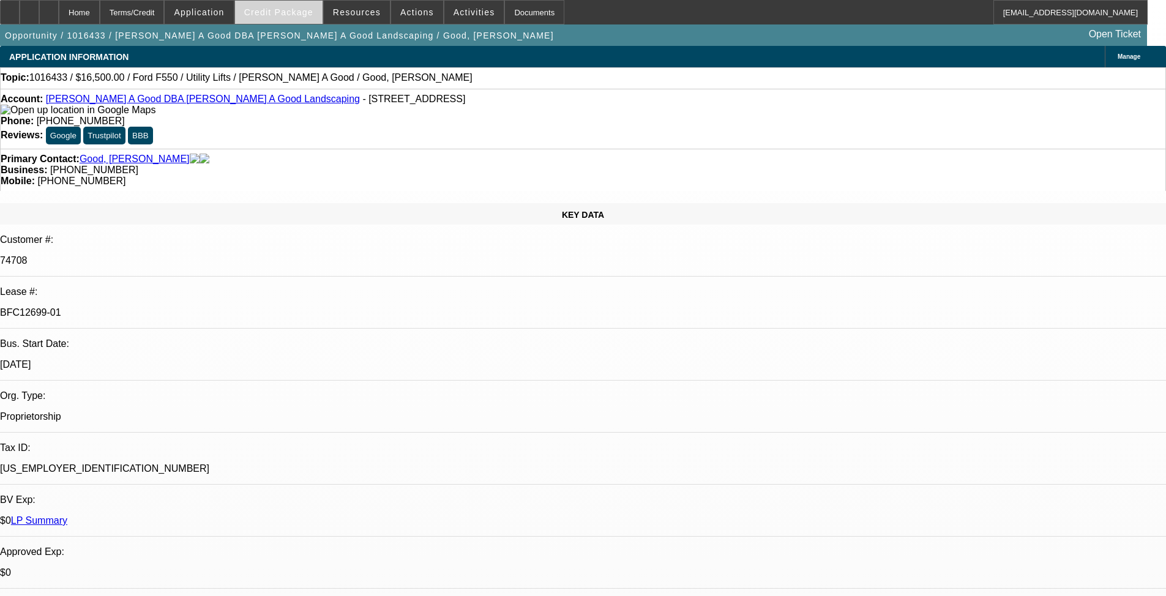
select select "0"
select select "2"
select select "0"
select select "2"
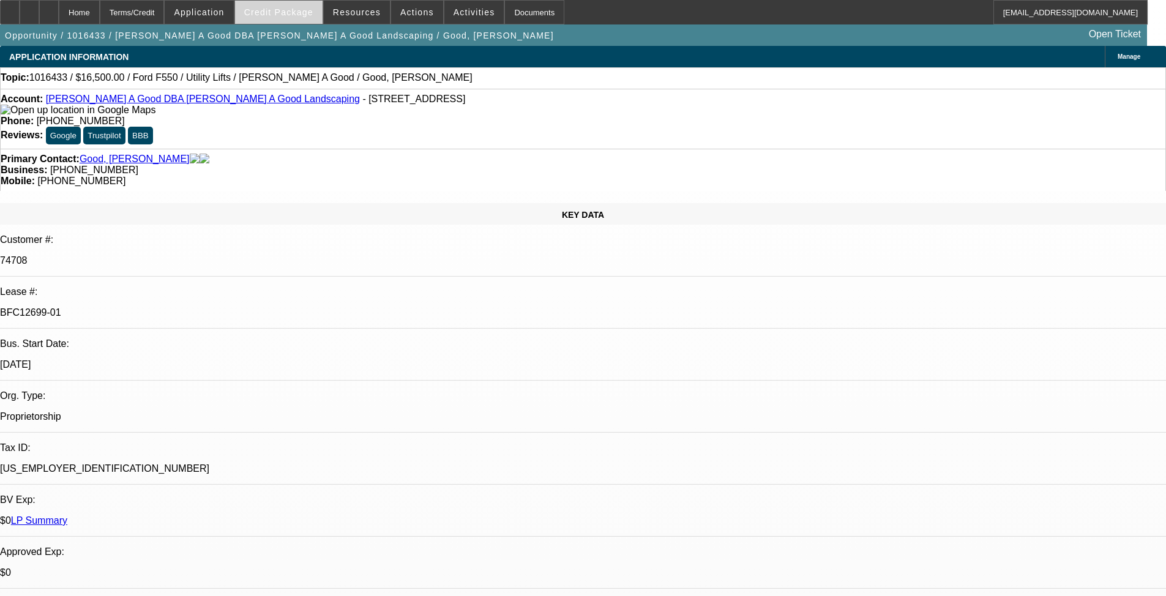
select select "0"
select select "2"
select select "0"
select select "2"
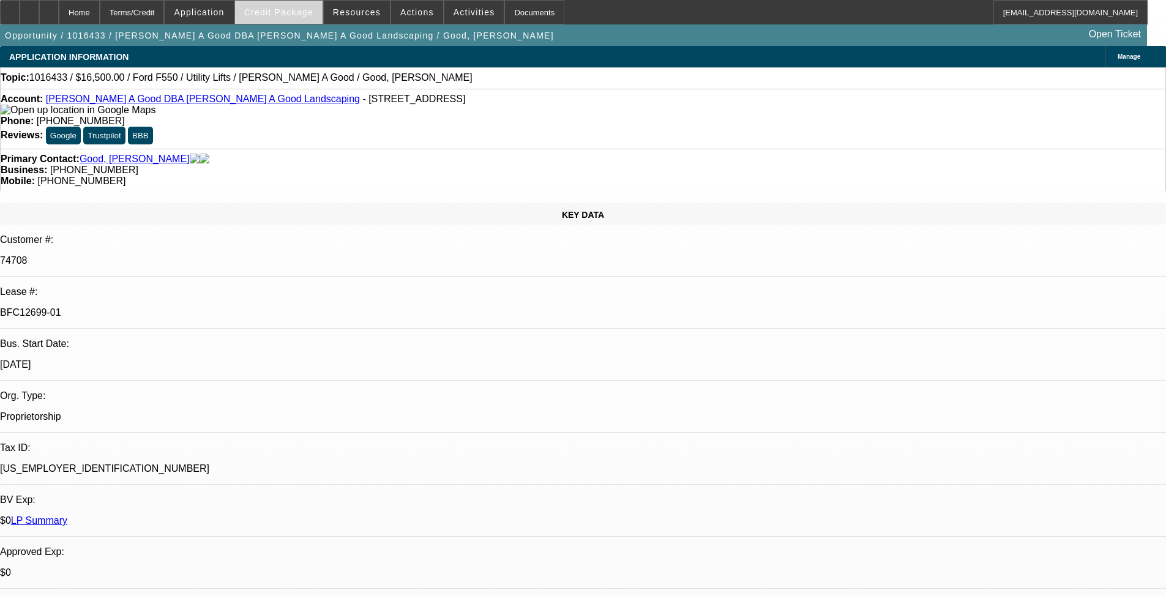
select select "0"
select select "2"
select select "0"
select select "2"
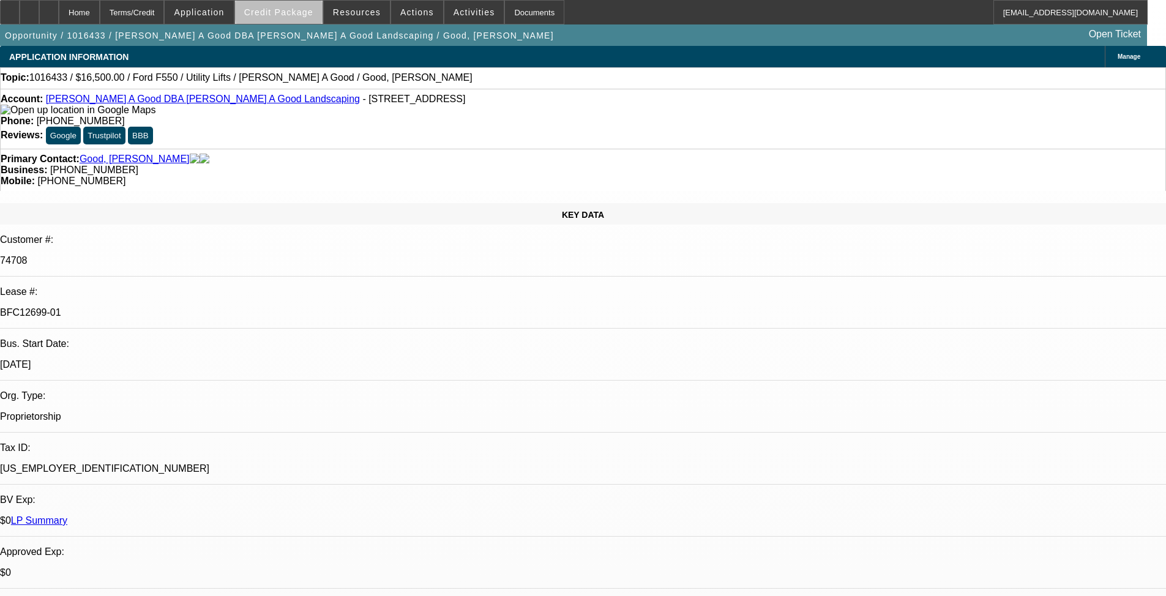
click at [308, 11] on span "Credit Package" at bounding box center [278, 12] width 69 height 10
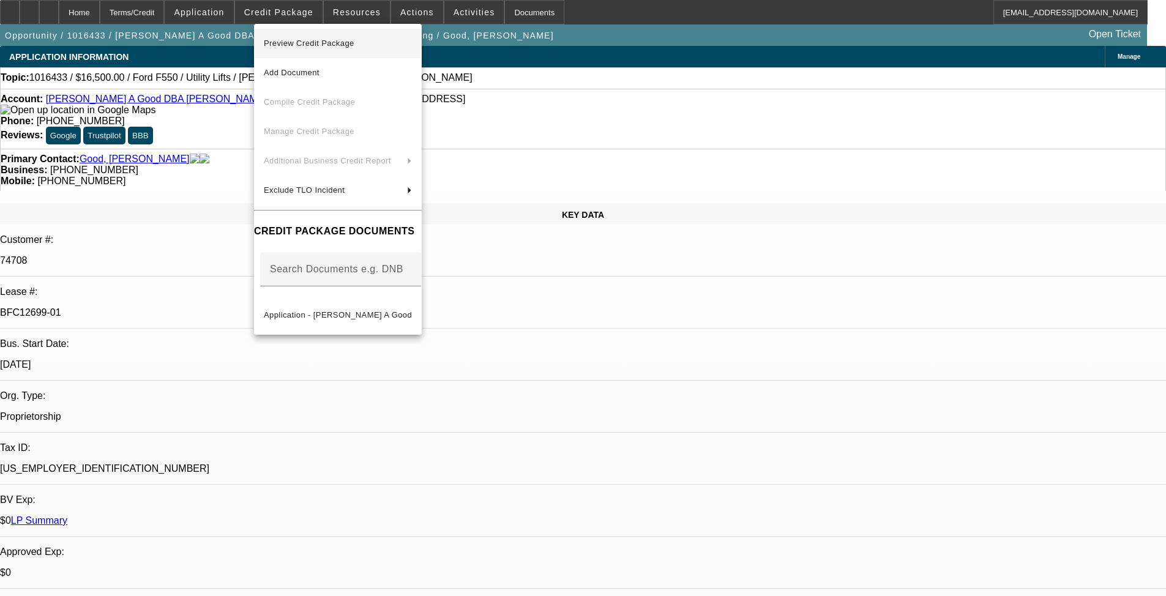
click at [311, 42] on span "Preview Credit Package" at bounding box center [309, 43] width 91 height 9
